Goal: Navigation & Orientation: Find specific page/section

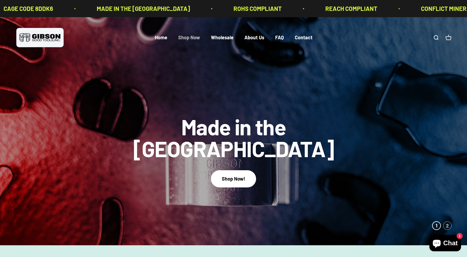
click at [187, 36] on link "Shop Now" at bounding box center [189, 38] width 22 height 6
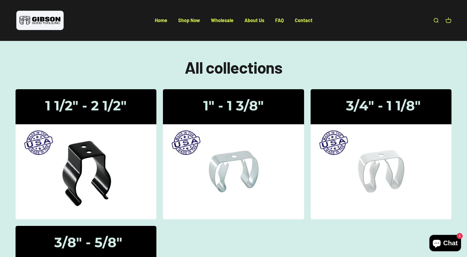
scroll to position [27, 0]
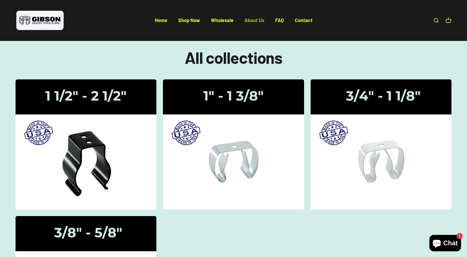
click at [246, 19] on link "About Us" at bounding box center [254, 20] width 20 height 6
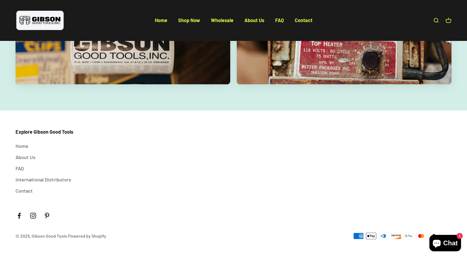
scroll to position [1062, 0]
